Goal: Task Accomplishment & Management: Complete application form

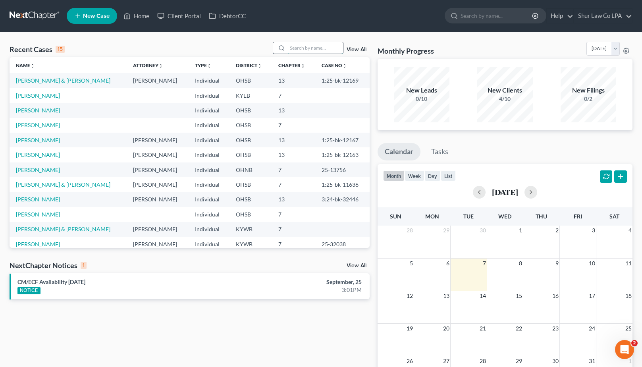
click at [301, 48] on input "search" at bounding box center [316, 48] width 56 height 12
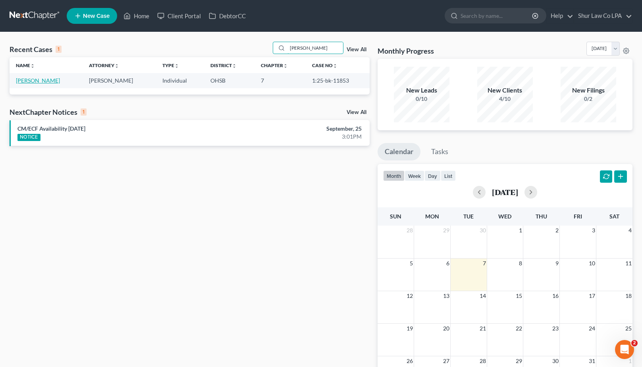
type input "[PERSON_NAME]"
click at [32, 82] on link "[PERSON_NAME]" at bounding box center [38, 80] width 44 height 7
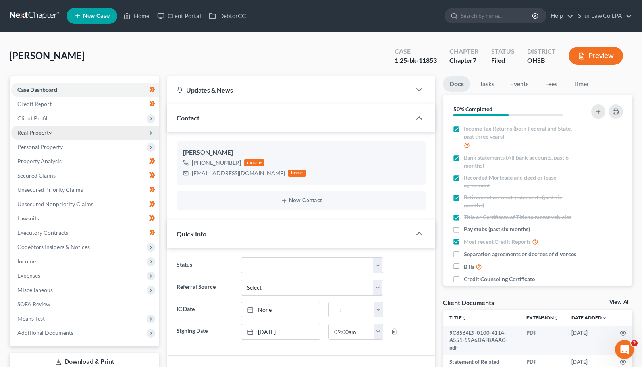
click at [70, 133] on span "Real Property" at bounding box center [85, 133] width 148 height 14
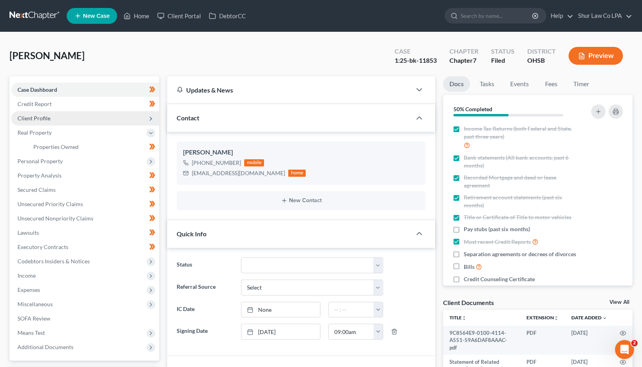
click at [55, 111] on span "Client Profile" at bounding box center [85, 118] width 148 height 14
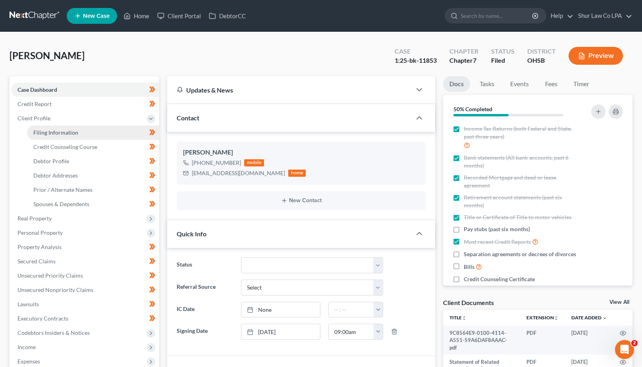
click at [59, 129] on span "Filing Information" at bounding box center [55, 132] width 45 height 7
select select "1"
select select "0"
select select "36"
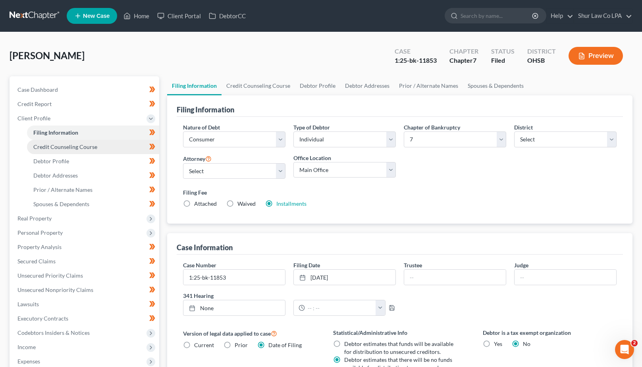
click at [66, 149] on span "Credit Counseling Course" at bounding box center [65, 146] width 64 height 7
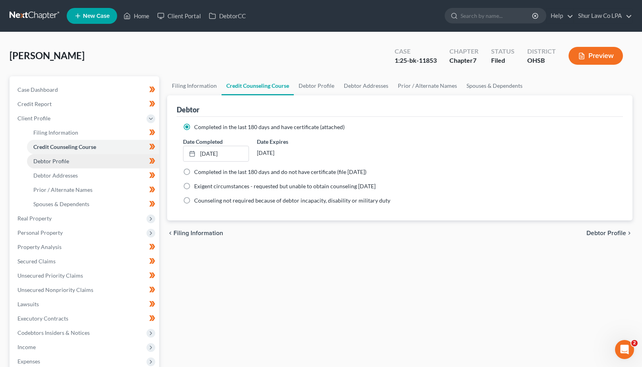
click at [57, 166] on link "Debtor Profile" at bounding box center [93, 161] width 132 height 14
select select "0"
select select "4"
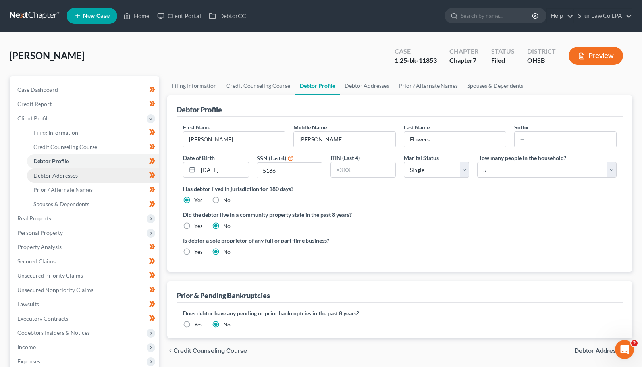
click at [56, 177] on span "Debtor Addresses" at bounding box center [55, 175] width 44 height 7
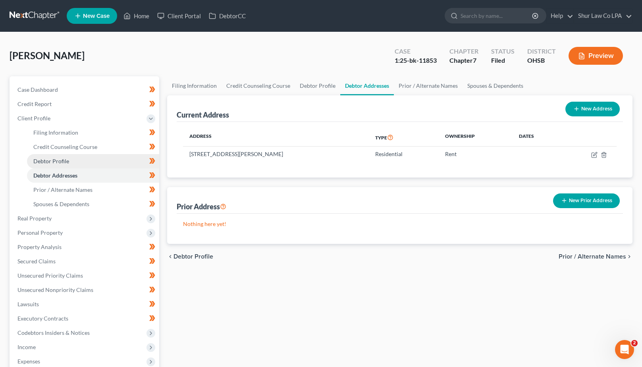
click at [54, 164] on span "Debtor Profile" at bounding box center [51, 161] width 36 height 7
select select "0"
select select "4"
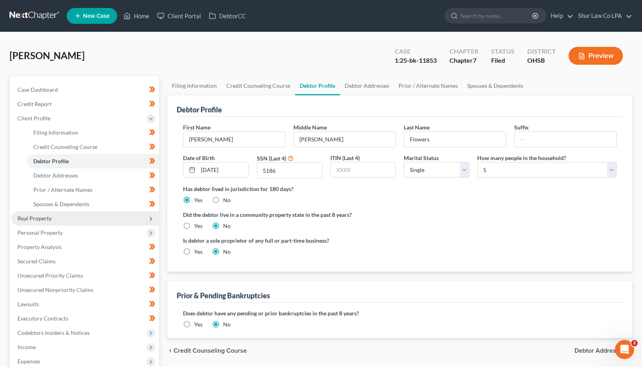
click at [43, 218] on span "Real Property" at bounding box center [34, 218] width 34 height 7
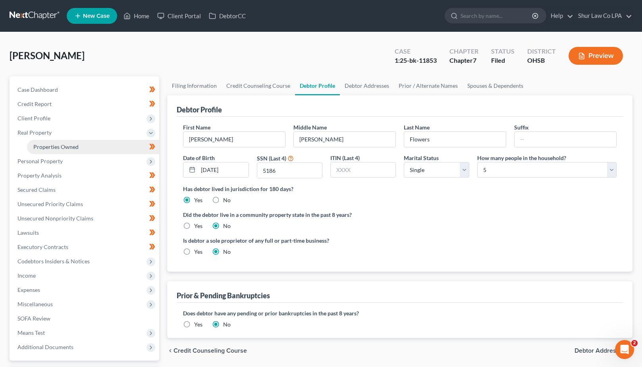
click at [84, 150] on link "Properties Owned" at bounding box center [93, 147] width 132 height 14
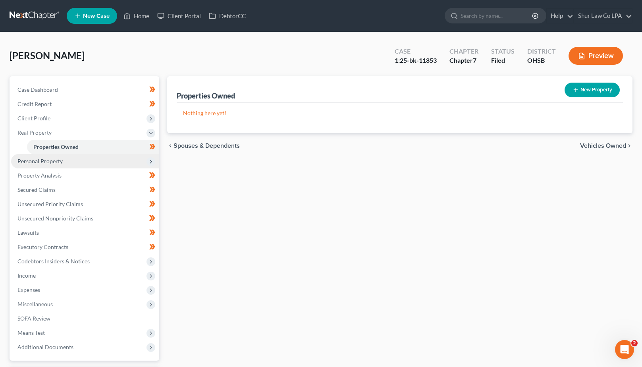
click at [59, 162] on span "Personal Property" at bounding box center [39, 161] width 45 height 7
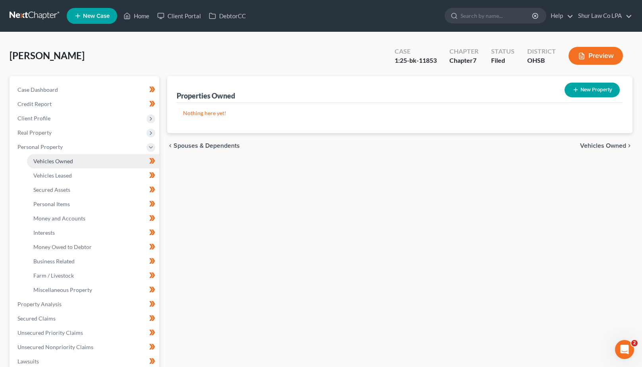
click at [67, 162] on span "Vehicles Owned" at bounding box center [53, 161] width 40 height 7
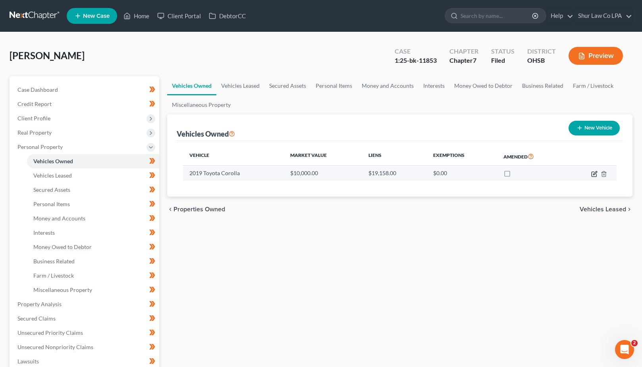
click at [594, 177] on icon "button" at bounding box center [595, 174] width 6 height 6
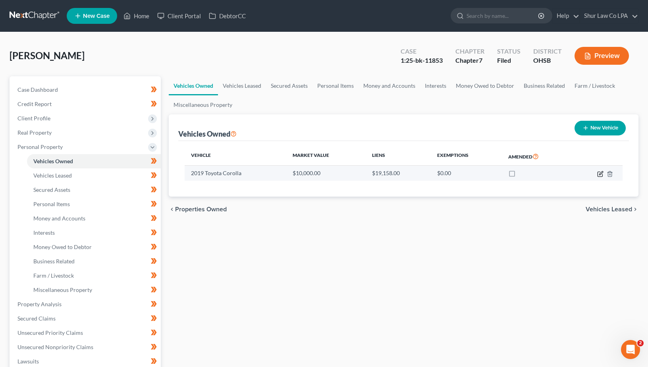
select select "0"
select select "7"
select select "2"
select select "0"
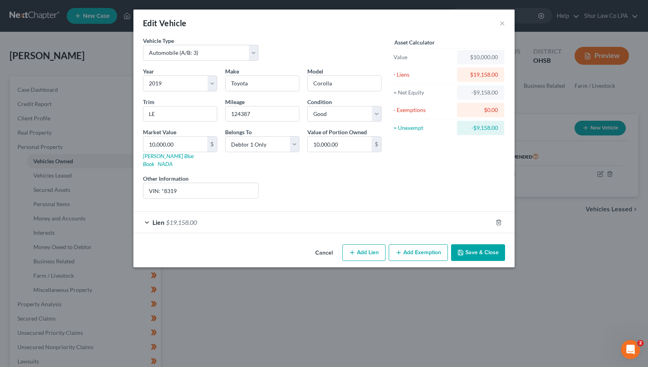
click at [422, 212] on div "Lien $19,158.00" at bounding box center [312, 222] width 359 height 21
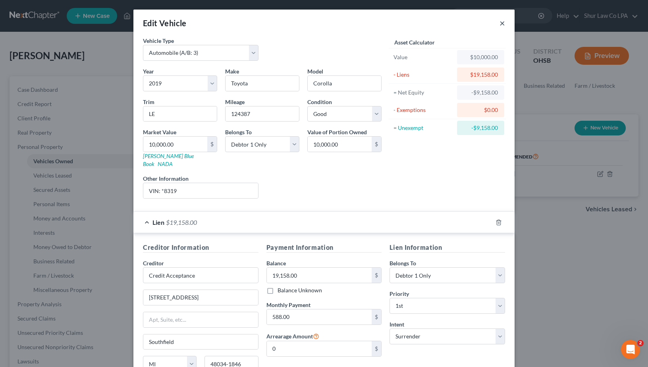
click at [500, 24] on button "×" at bounding box center [503, 23] width 6 height 10
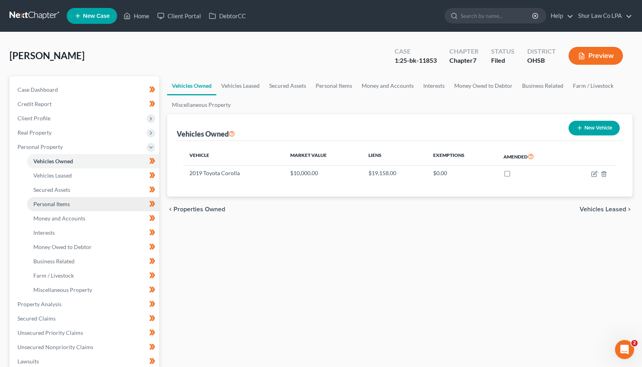
click at [52, 204] on span "Personal Items" at bounding box center [51, 204] width 37 height 7
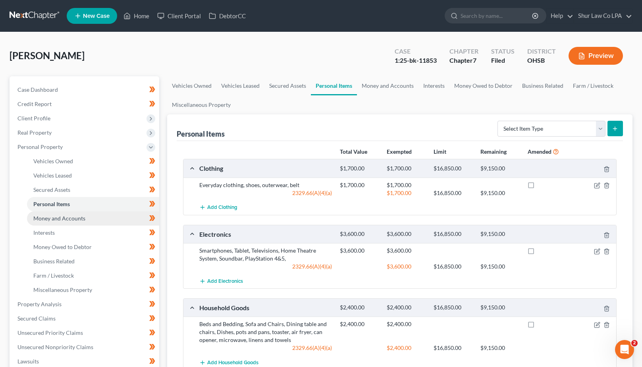
click at [67, 217] on span "Money and Accounts" at bounding box center [59, 218] width 52 height 7
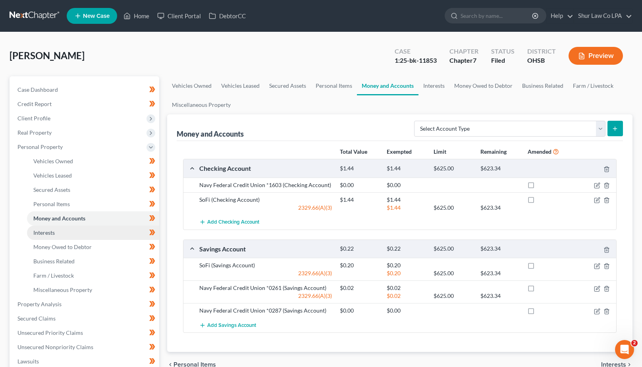
click at [56, 232] on link "Interests" at bounding box center [93, 233] width 132 height 14
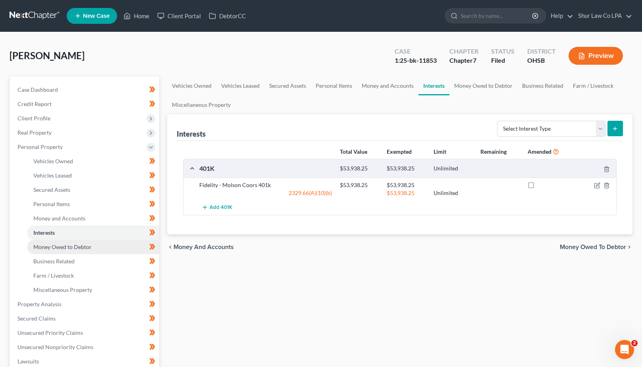
click at [70, 244] on span "Money Owed to Debtor" at bounding box center [62, 247] width 58 height 7
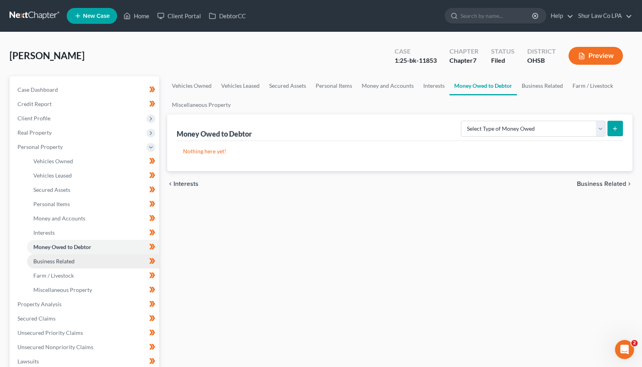
click at [66, 258] on span "Business Related" at bounding box center [53, 261] width 41 height 7
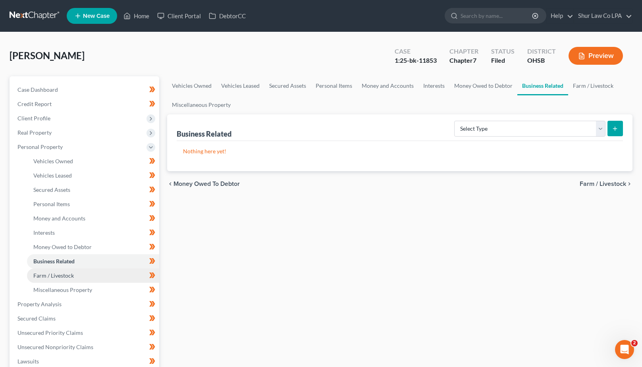
click at [59, 273] on span "Farm / Livestock" at bounding box center [53, 275] width 41 height 7
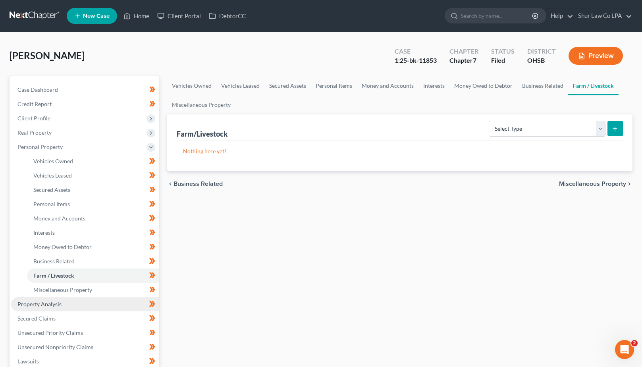
click at [44, 303] on span "Property Analysis" at bounding box center [39, 304] width 44 height 7
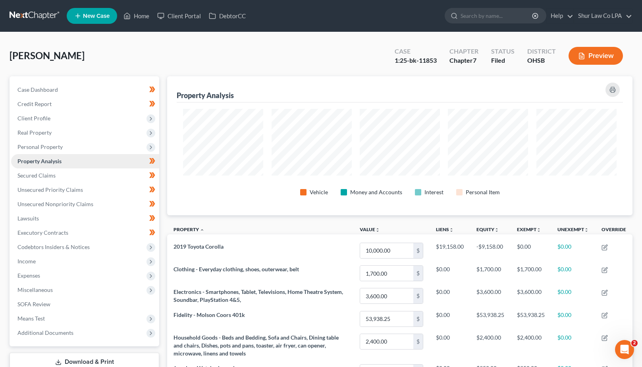
scroll to position [139, 466]
click at [37, 260] on span "Income" at bounding box center [85, 261] width 148 height 14
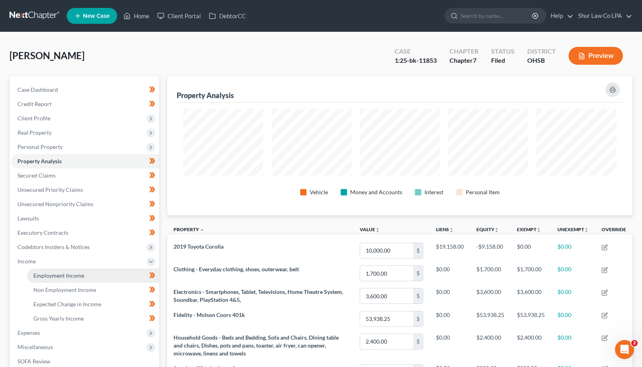
click at [52, 271] on link "Employment Income" at bounding box center [93, 276] width 132 height 14
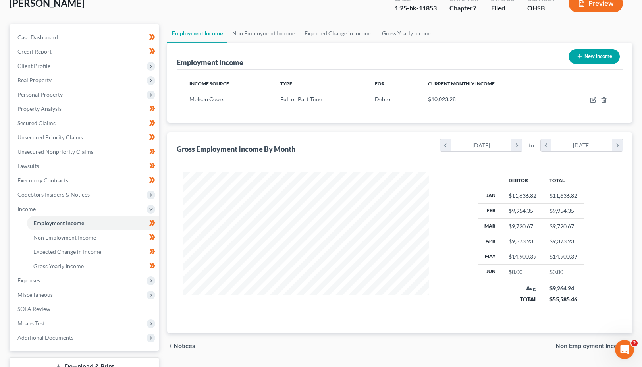
scroll to position [57, 0]
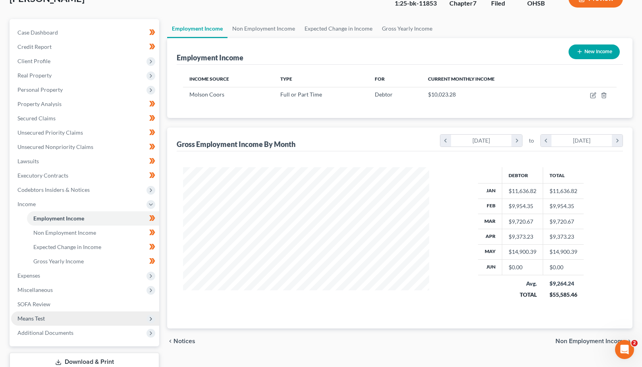
click at [24, 321] on span "Means Test" at bounding box center [30, 318] width 27 height 7
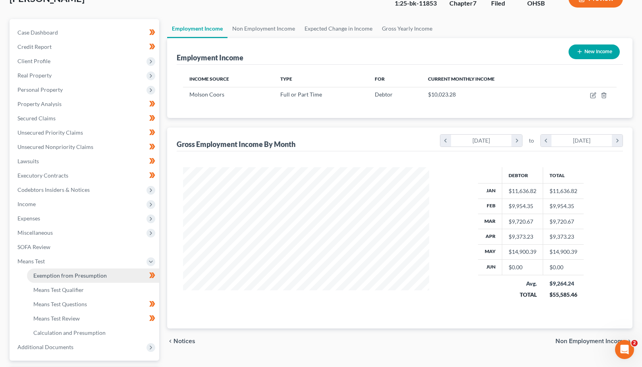
click at [70, 276] on span "Exemption from Presumption" at bounding box center [69, 275] width 73 height 7
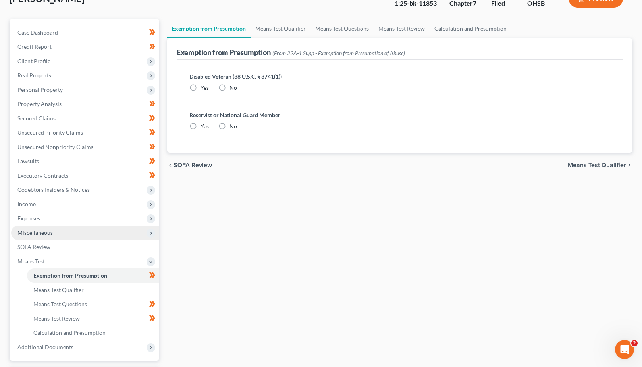
scroll to position [21, 0]
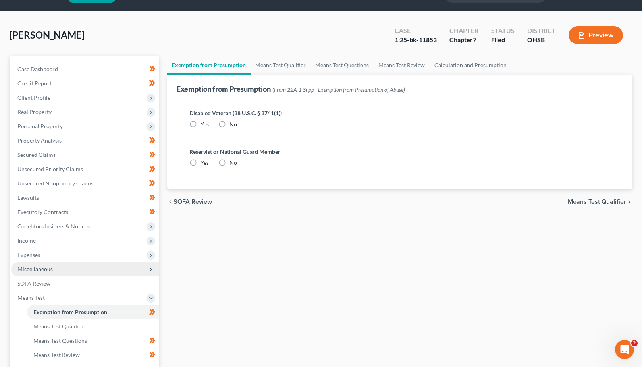
radio input "true"
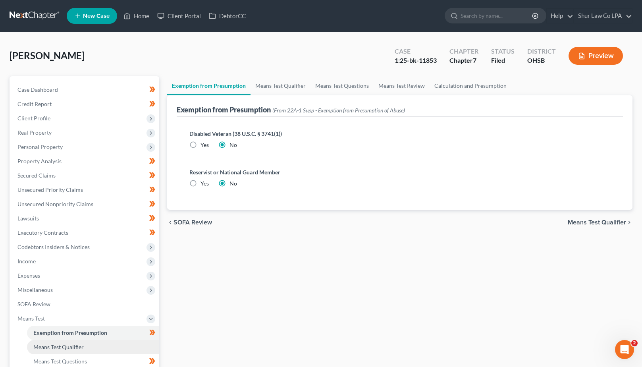
click at [62, 345] on span "Means Test Qualifier" at bounding box center [58, 347] width 50 height 7
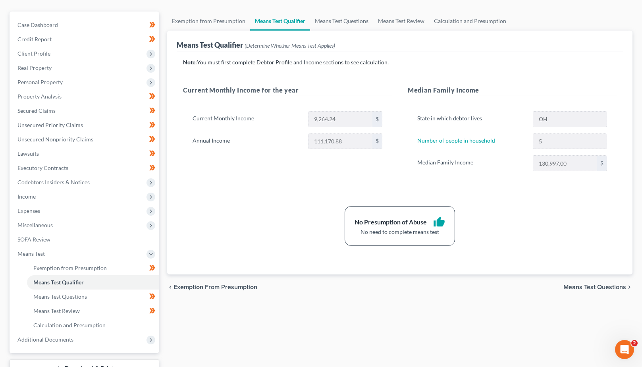
scroll to position [69, 0]
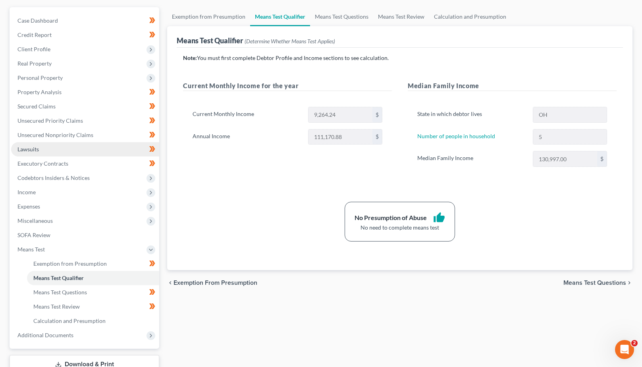
click at [54, 148] on link "Lawsuits" at bounding box center [85, 149] width 148 height 14
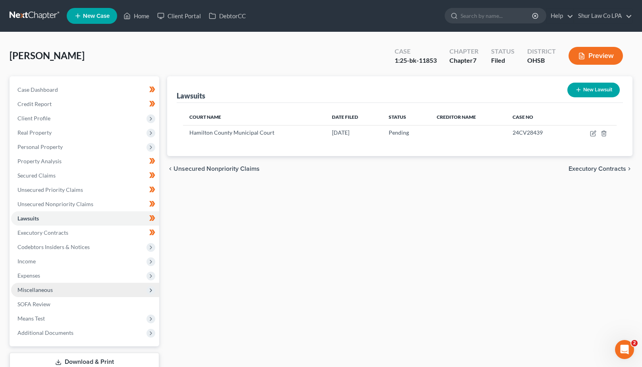
click at [31, 289] on span "Miscellaneous" at bounding box center [34, 289] width 35 height 7
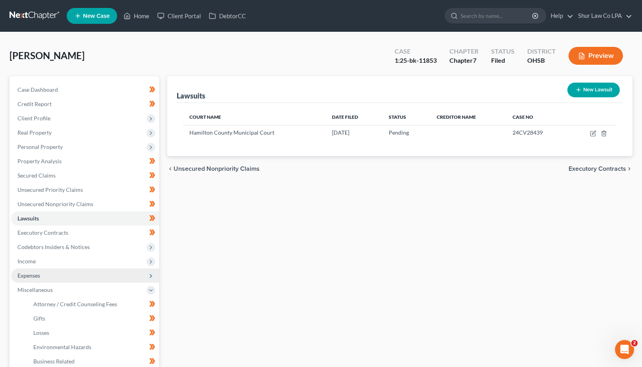
click at [27, 277] on span "Expenses" at bounding box center [28, 275] width 23 height 7
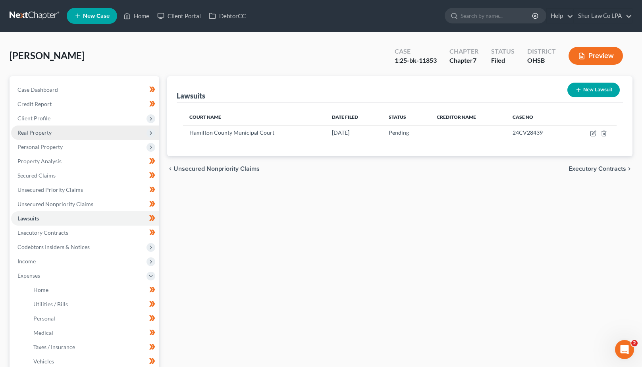
click at [40, 134] on span "Real Property" at bounding box center [34, 132] width 34 height 7
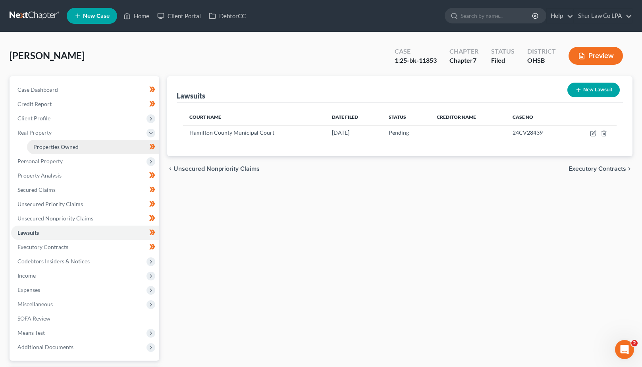
click at [66, 146] on span "Properties Owned" at bounding box center [55, 146] width 45 height 7
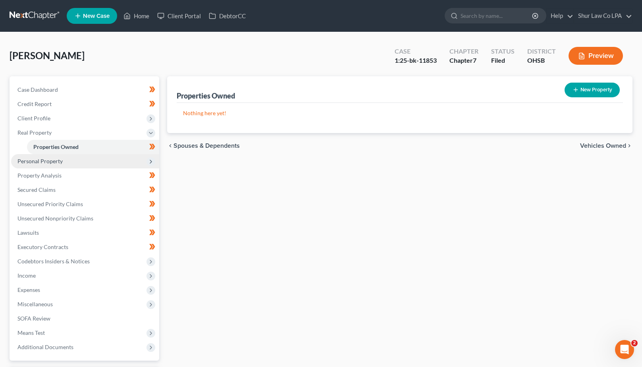
click at [45, 161] on span "Personal Property" at bounding box center [39, 161] width 45 height 7
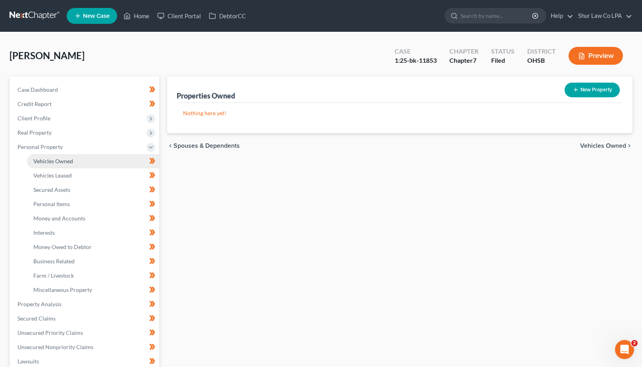
click at [63, 160] on span "Vehicles Owned" at bounding box center [53, 161] width 40 height 7
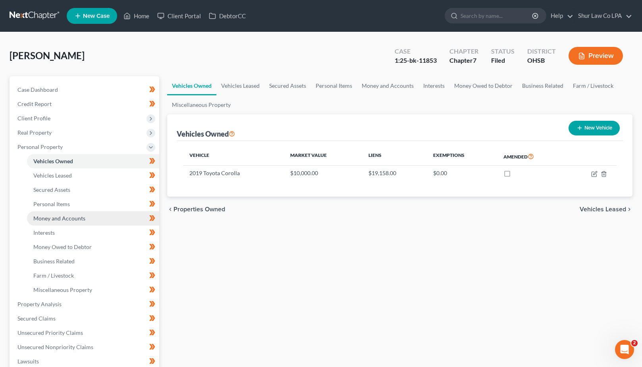
click at [72, 215] on span "Money and Accounts" at bounding box center [59, 218] width 52 height 7
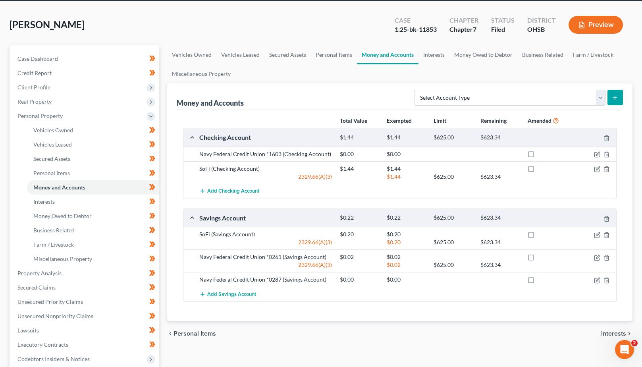
scroll to position [33, 0]
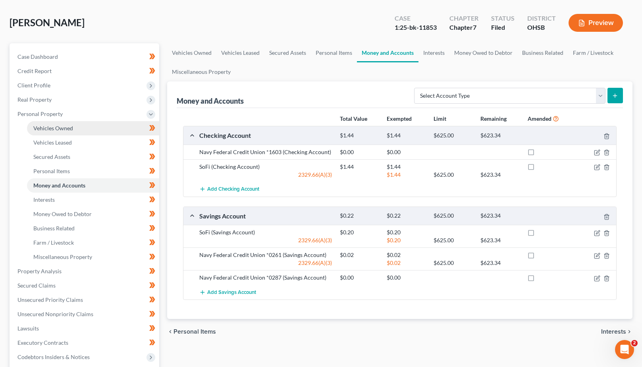
click at [68, 131] on link "Vehicles Owned" at bounding box center [93, 128] width 132 height 14
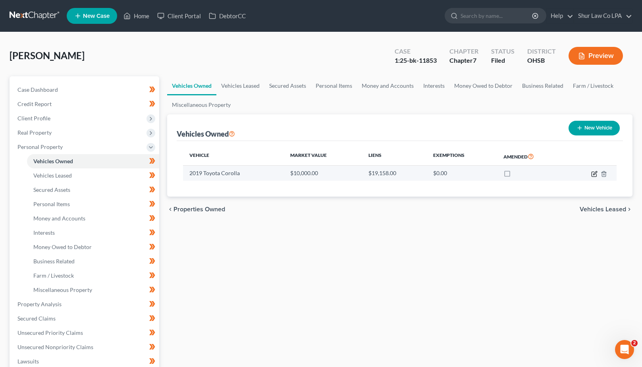
click at [594, 176] on icon "button" at bounding box center [595, 174] width 6 height 6
select select "0"
select select "7"
select select "2"
select select "0"
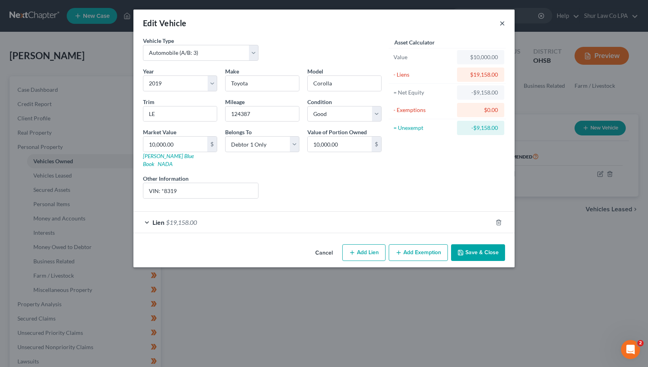
click at [502, 22] on button "×" at bounding box center [503, 23] width 6 height 10
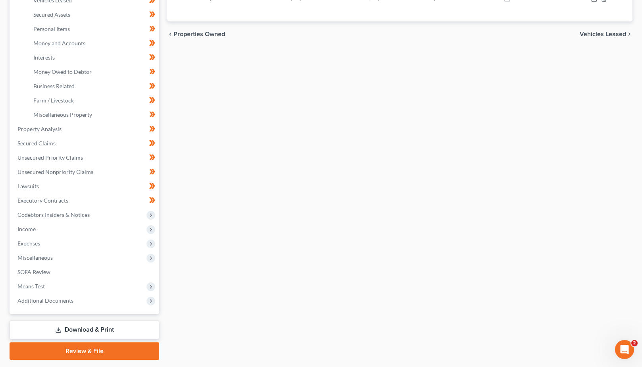
scroll to position [181, 0]
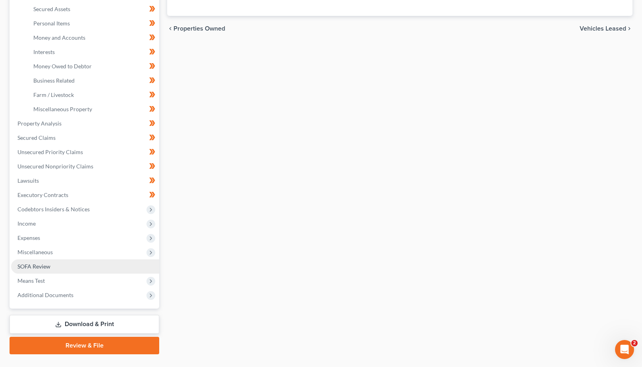
click at [41, 265] on span "SOFA Review" at bounding box center [33, 266] width 33 height 7
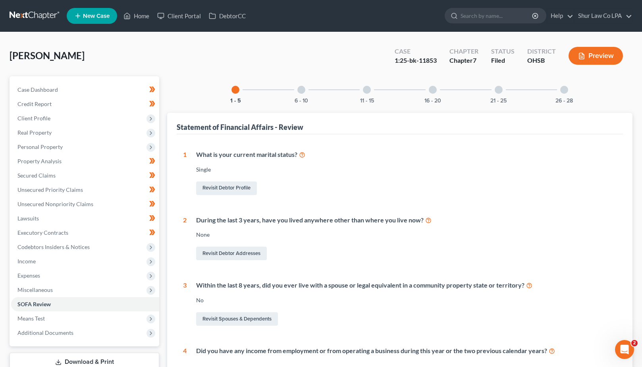
click at [564, 89] on div at bounding box center [565, 90] width 8 height 8
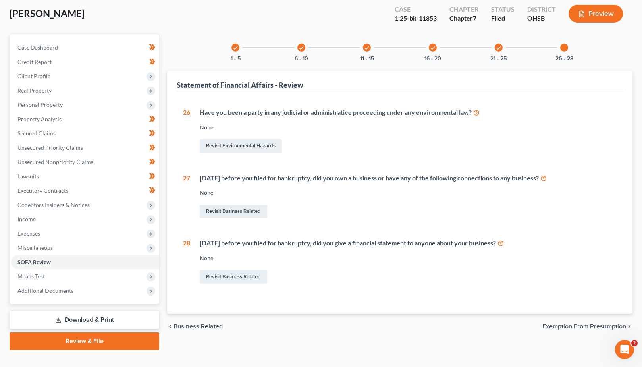
scroll to position [50, 0]
